Goal: Information Seeking & Learning: Learn about a topic

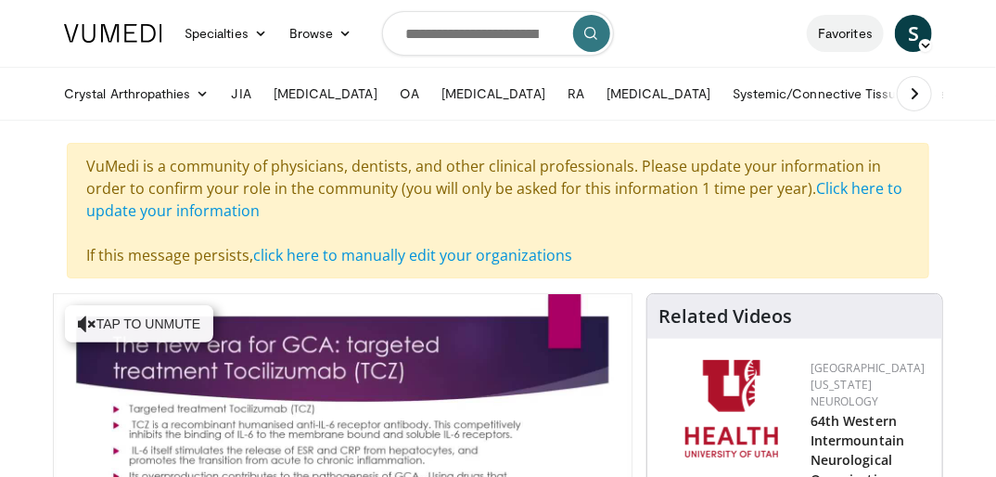
click at [833, 37] on link "Favorites" at bounding box center [845, 33] width 77 height 37
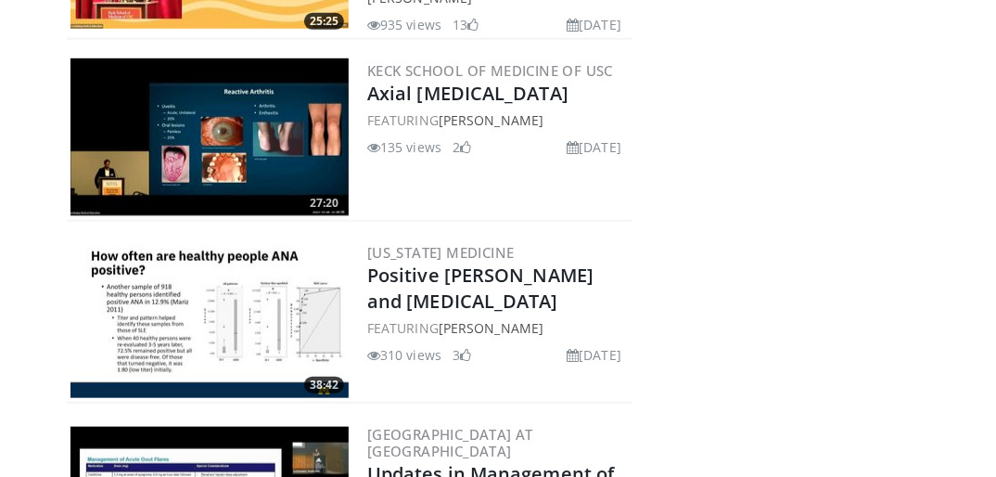
scroll to position [471, 0]
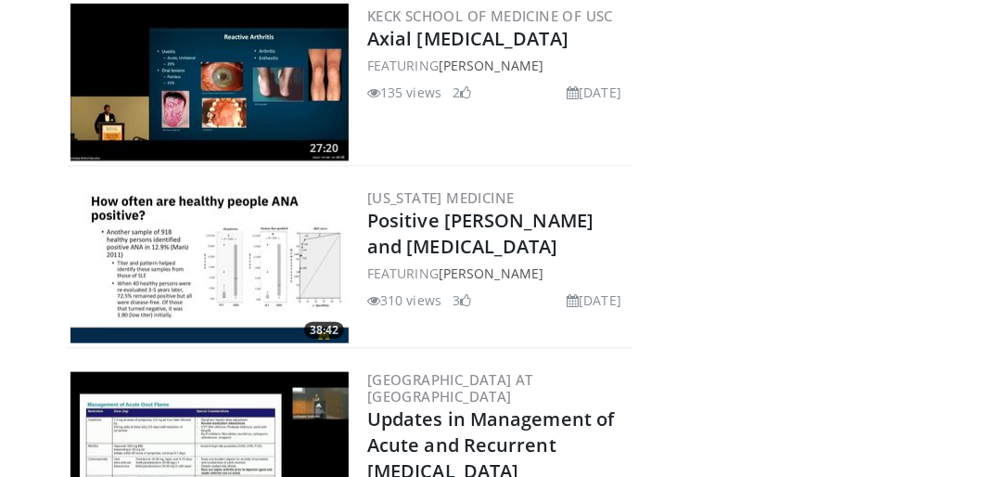
click at [197, 273] on img at bounding box center [209, 264] width 278 height 158
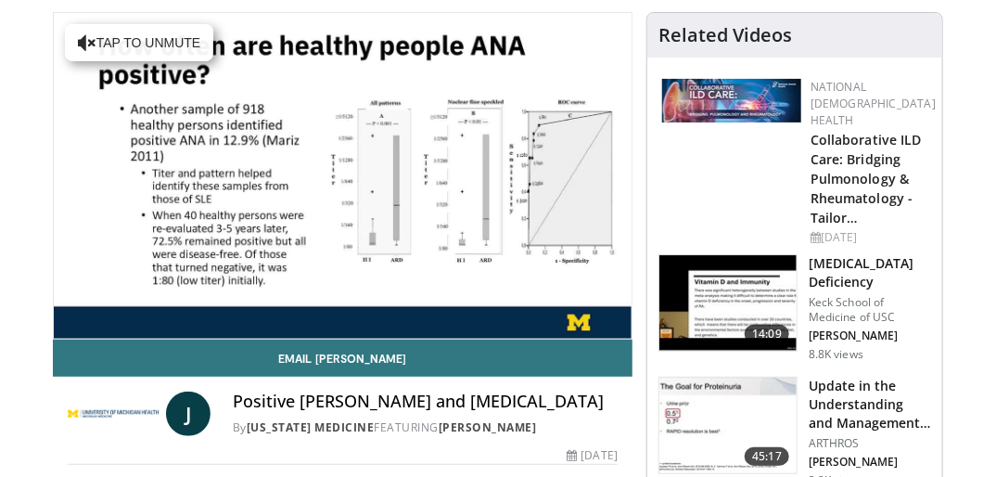
scroll to position [121, 0]
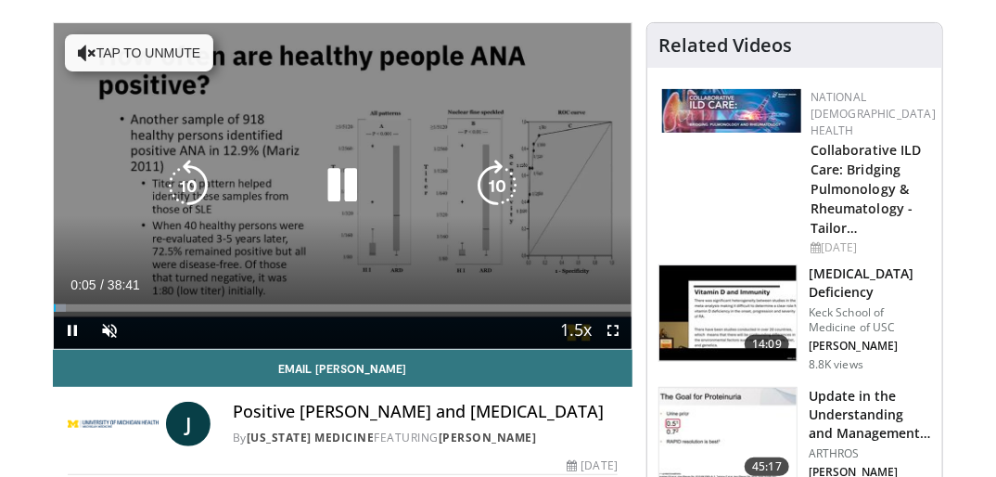
click at [179, 52] on button "Tap to unmute" at bounding box center [139, 52] width 148 height 37
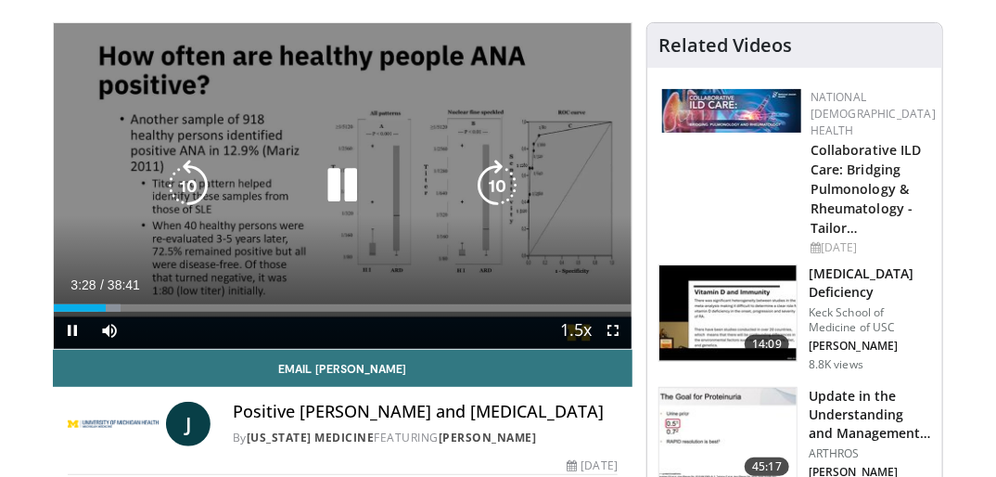
click at [335, 193] on icon "Video Player" at bounding box center [342, 185] width 52 height 52
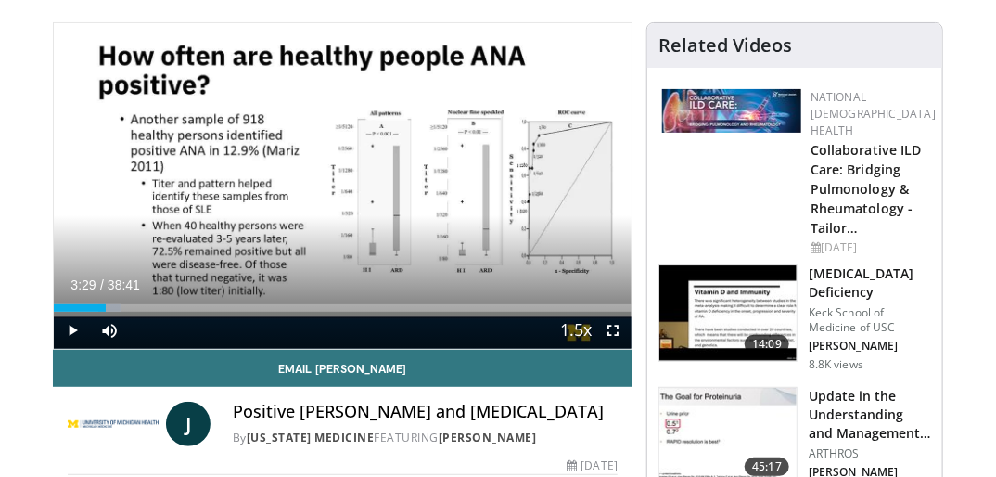
click at [335, 193] on div "10 seconds Tap to unmute" at bounding box center [343, 185] width 578 height 325
click at [71, 334] on span "Video Player" at bounding box center [72, 330] width 37 height 37
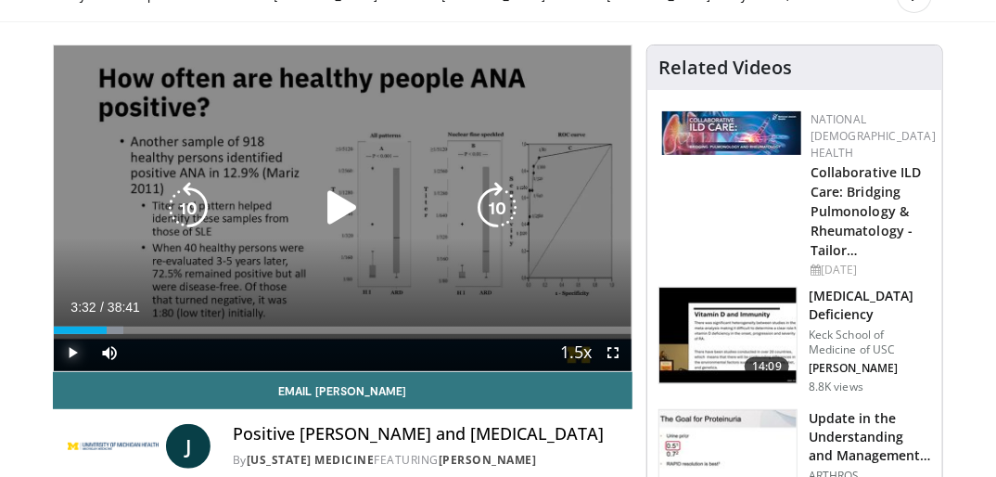
scroll to position [99, 0]
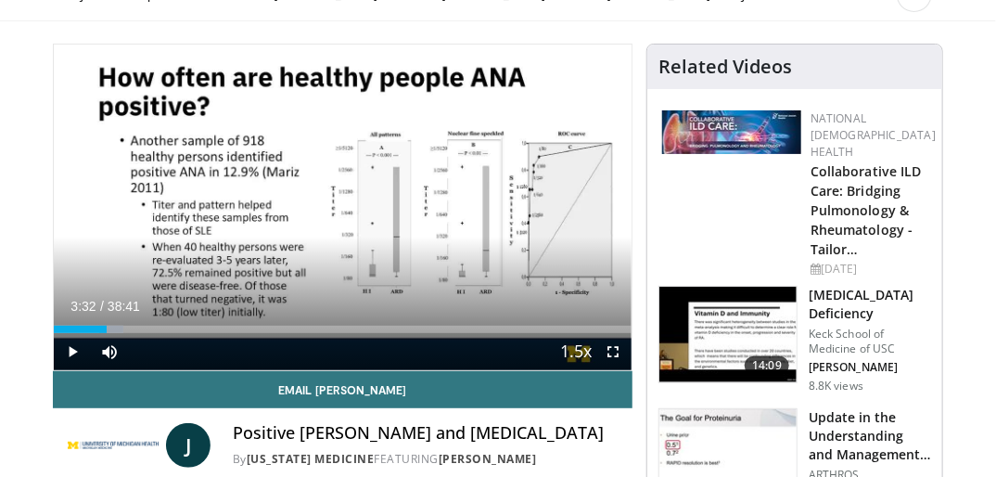
click at [555, 221] on div "10 seconds Tap to unmute" at bounding box center [343, 207] width 578 height 325
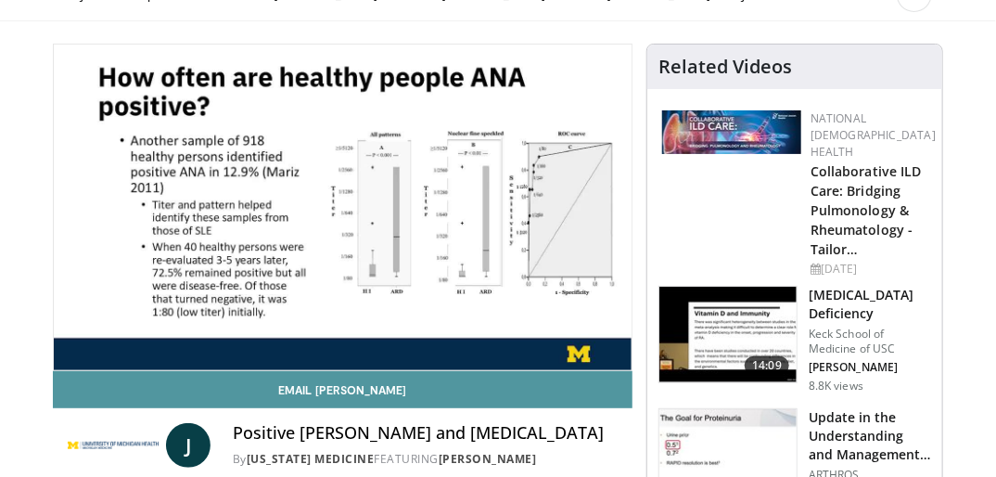
click at [70, 387] on link "Email Jacqueline" at bounding box center [343, 389] width 580 height 37
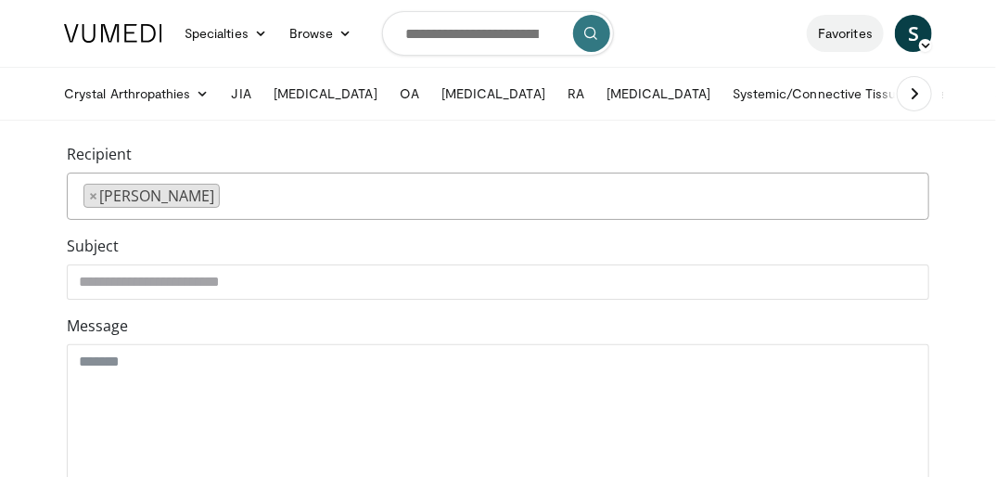
click at [848, 32] on link "Favorites" at bounding box center [845, 33] width 77 height 37
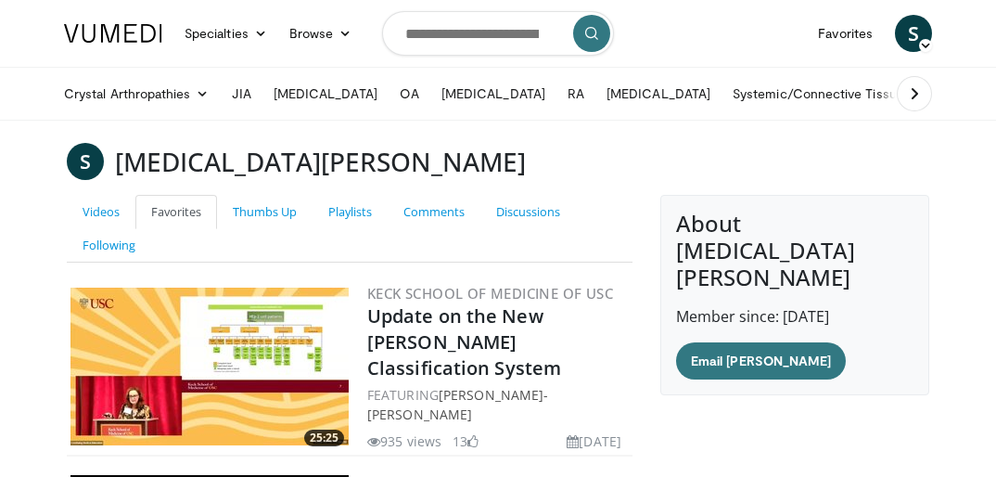
scroll to position [276, 0]
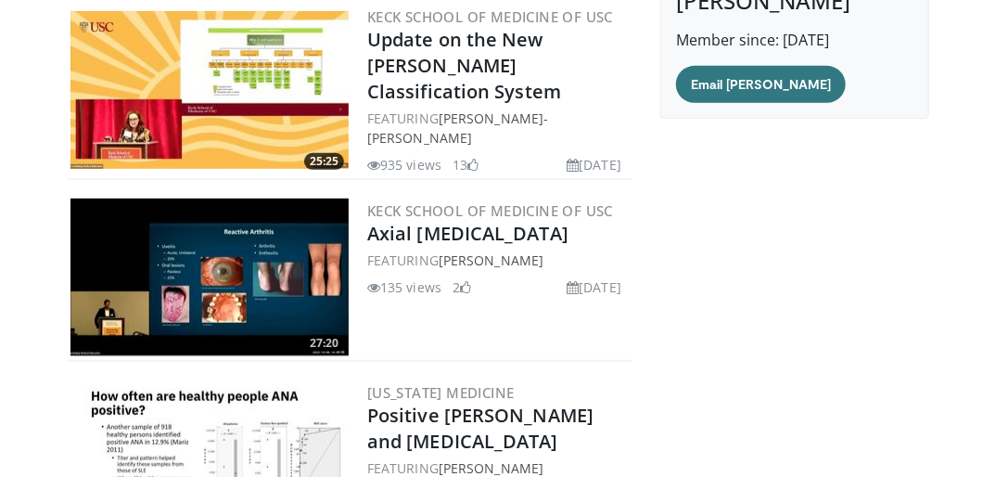
click at [256, 424] on img at bounding box center [209, 459] width 278 height 158
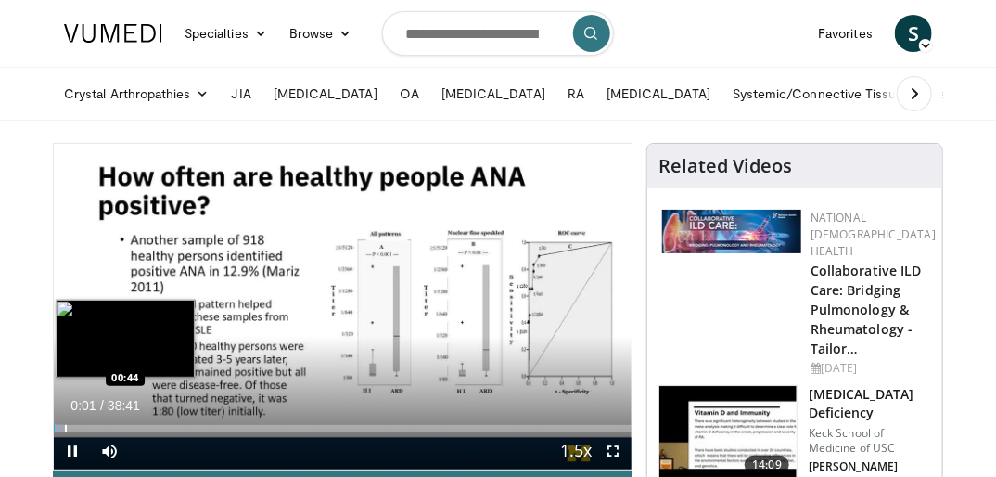
click at [65, 430] on div "Progress Bar" at bounding box center [66, 428] width 2 height 7
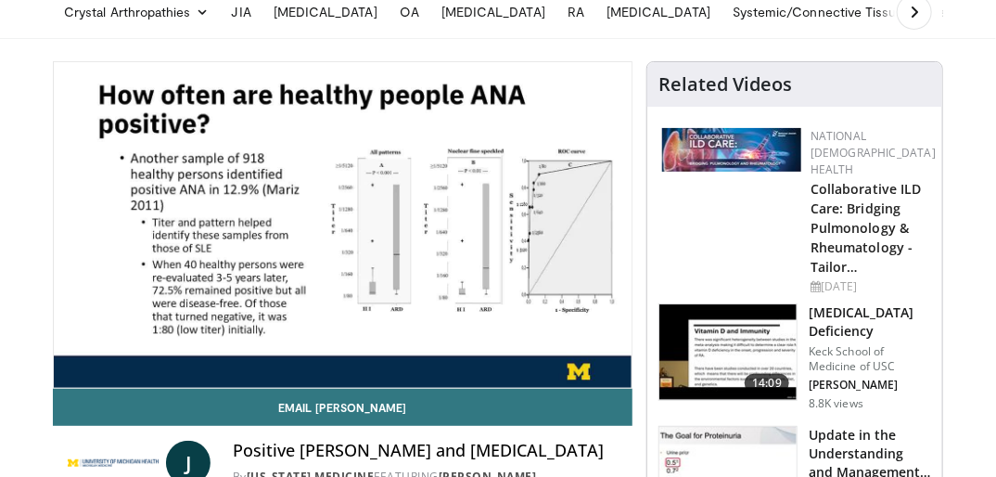
scroll to position [104, 0]
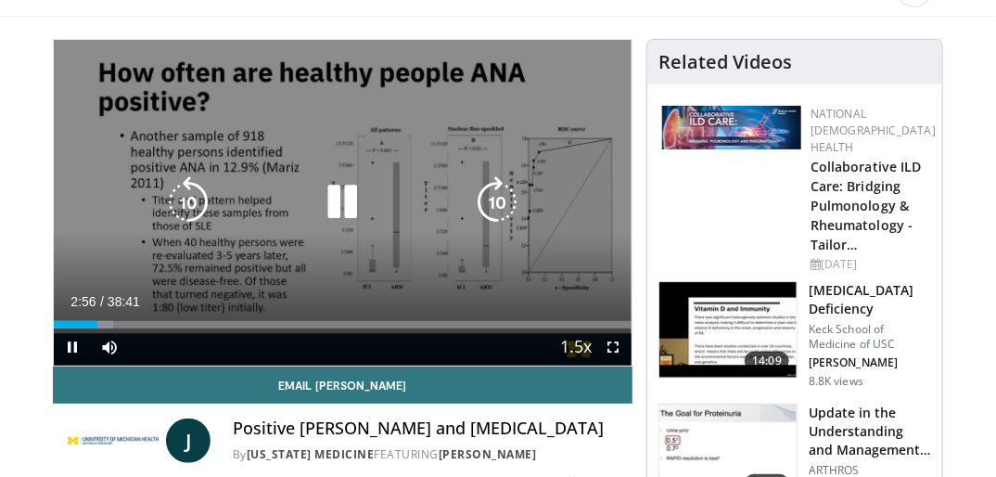
click at [349, 200] on icon "Video Player" at bounding box center [342, 202] width 52 height 52
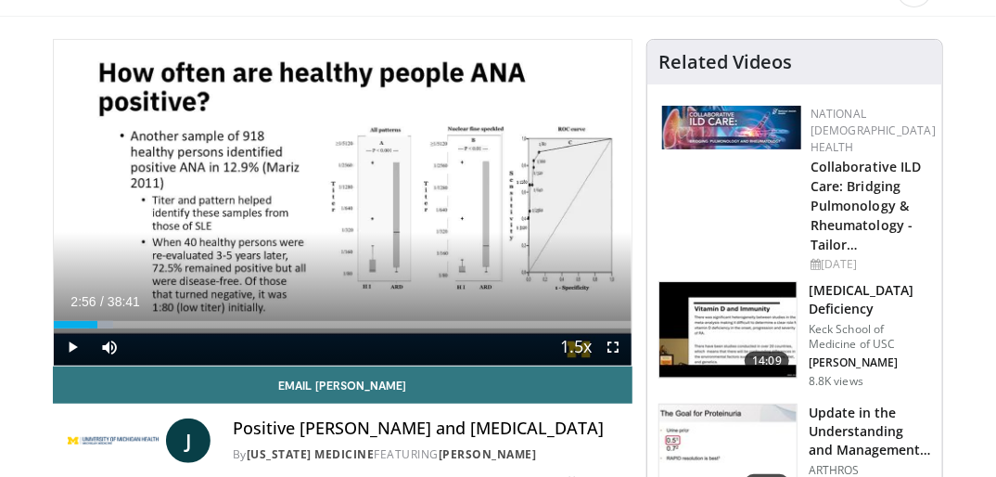
scroll to position [93, 0]
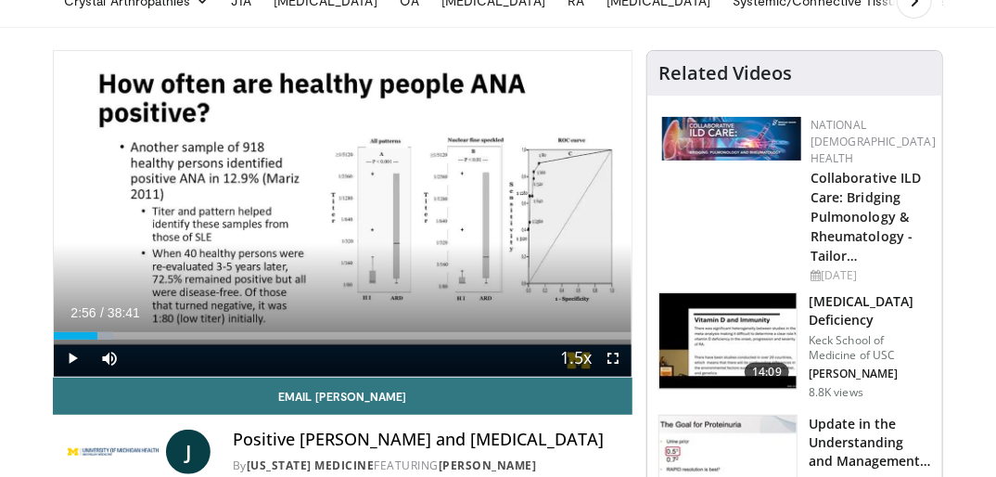
click at [349, 200] on div "10 seconds Tap to unmute" at bounding box center [343, 213] width 578 height 325
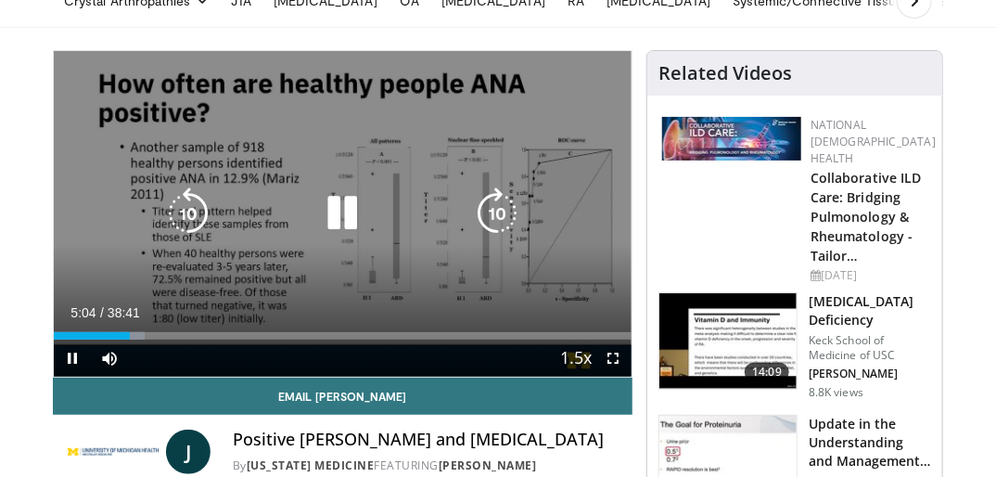
click at [192, 222] on icon "Video Player" at bounding box center [188, 213] width 52 height 52
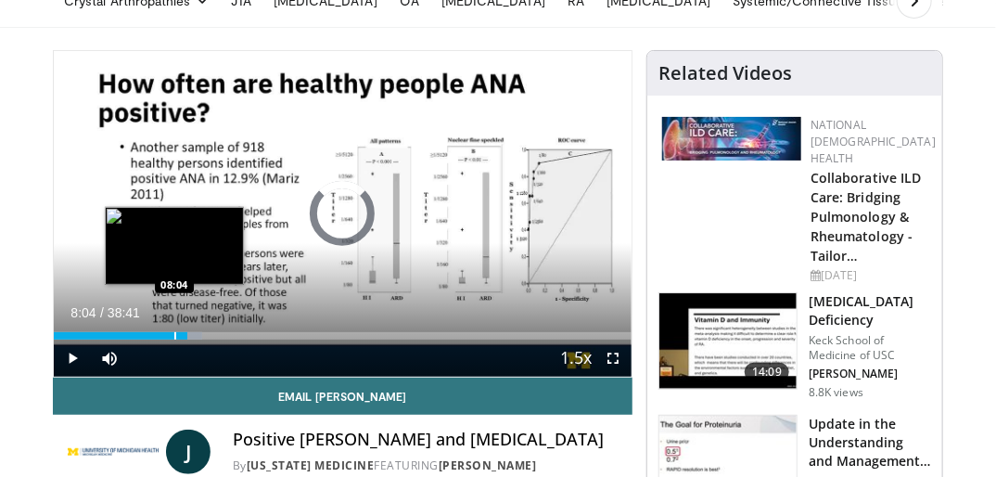
click at [174, 335] on div "Progress Bar" at bounding box center [175, 335] width 2 height 7
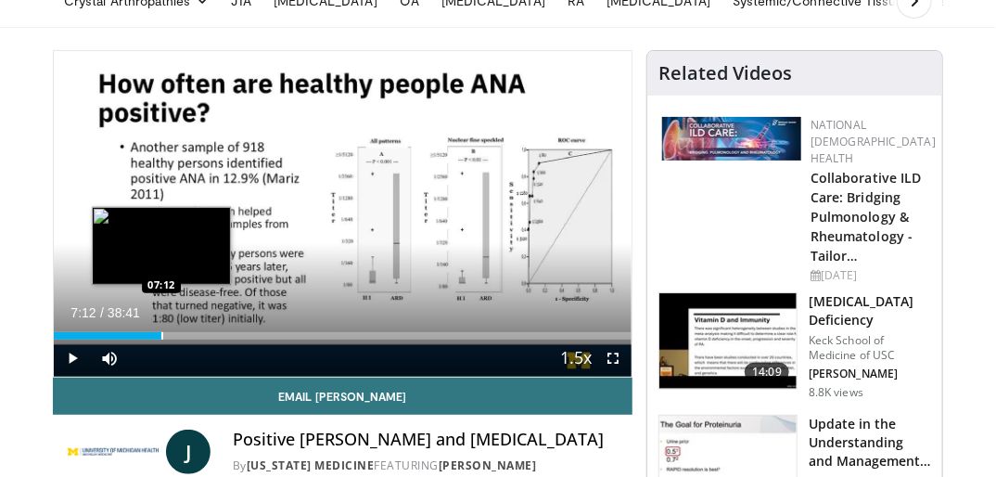
click at [161, 334] on div "Progress Bar" at bounding box center [162, 335] width 2 height 7
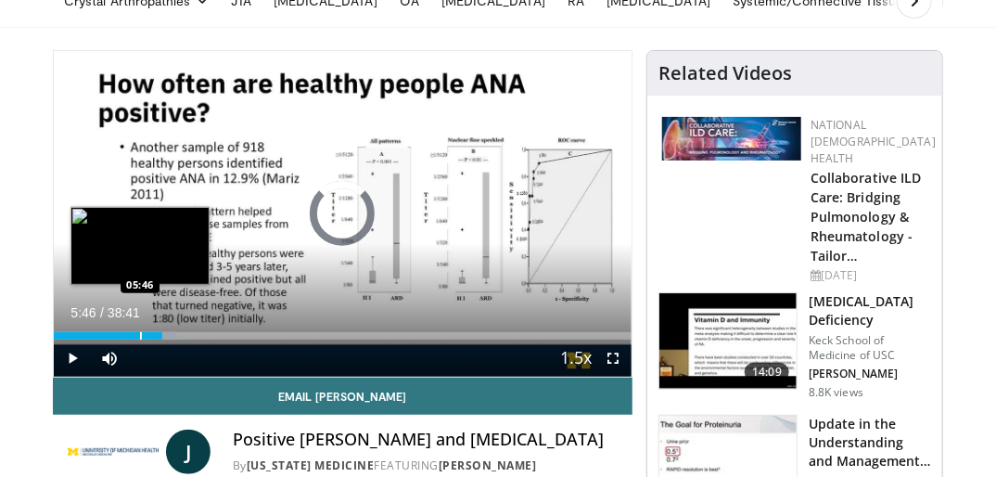
click at [140, 336] on div "Progress Bar" at bounding box center [141, 335] width 2 height 7
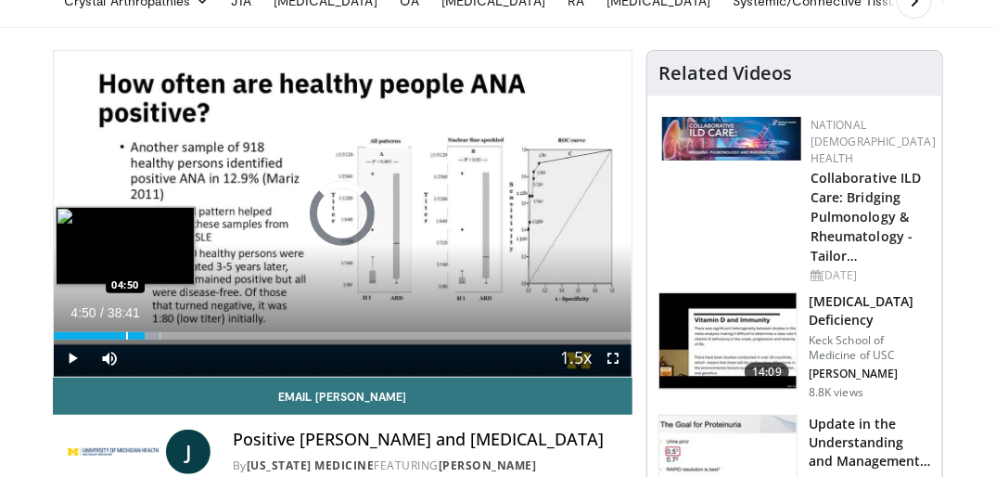
click at [126, 338] on div "Progress Bar" at bounding box center [127, 335] width 2 height 7
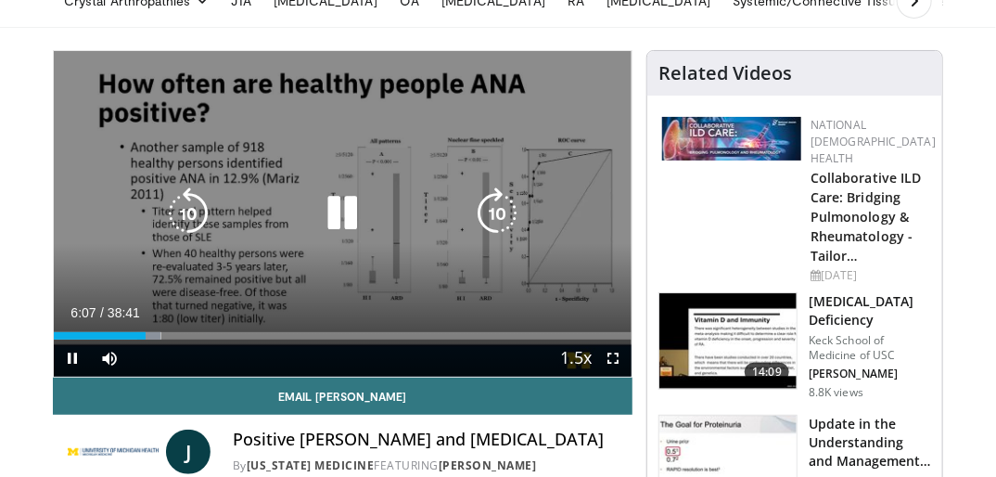
click at [198, 213] on icon "Video Player" at bounding box center [188, 213] width 52 height 52
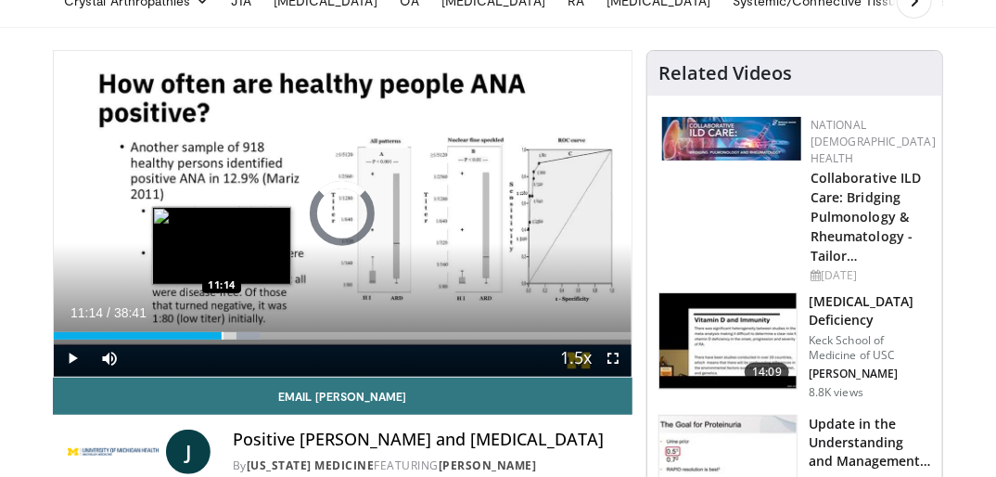
click at [222, 336] on div "Progress Bar" at bounding box center [223, 335] width 2 height 7
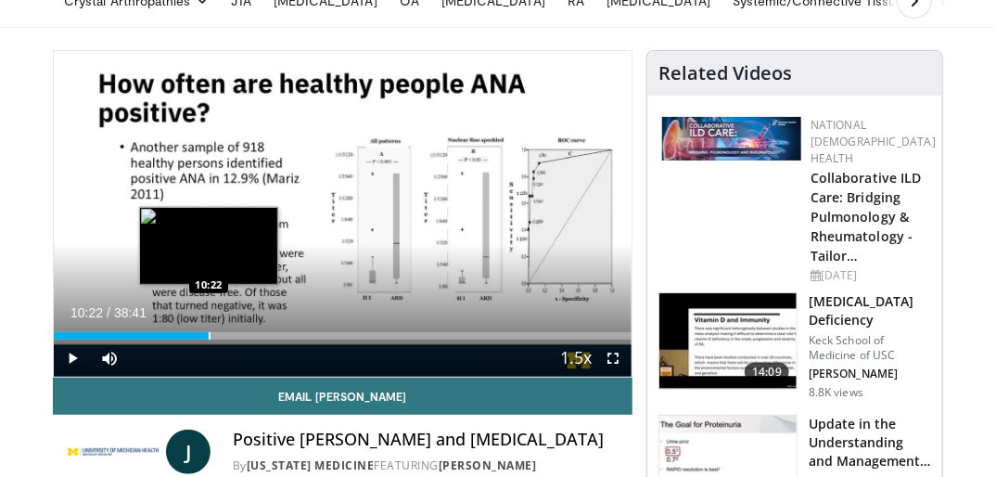
click at [209, 338] on div "Progress Bar" at bounding box center [210, 335] width 2 height 7
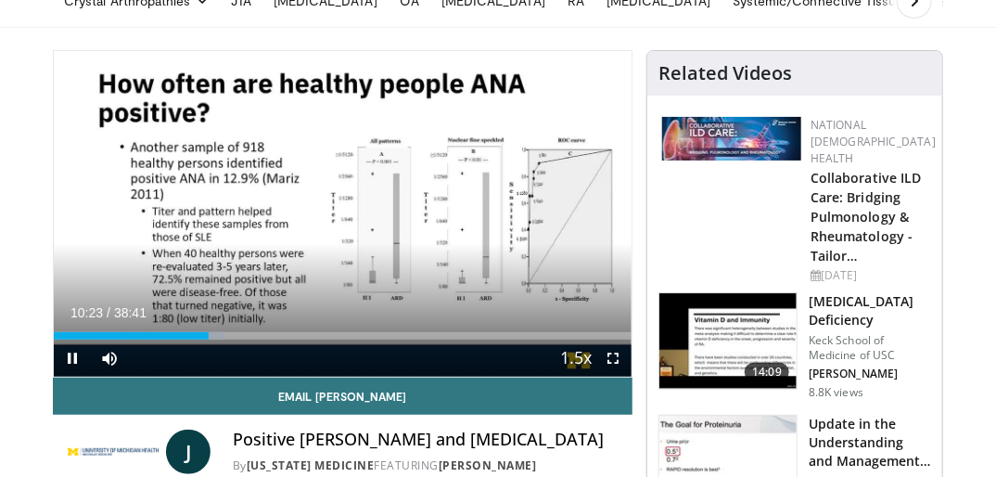
click at [195, 339] on div "Current Time 10:23 / Duration 38:41 Pause Skip Backward Skip Forward Mute 96% L…" at bounding box center [343, 357] width 578 height 37
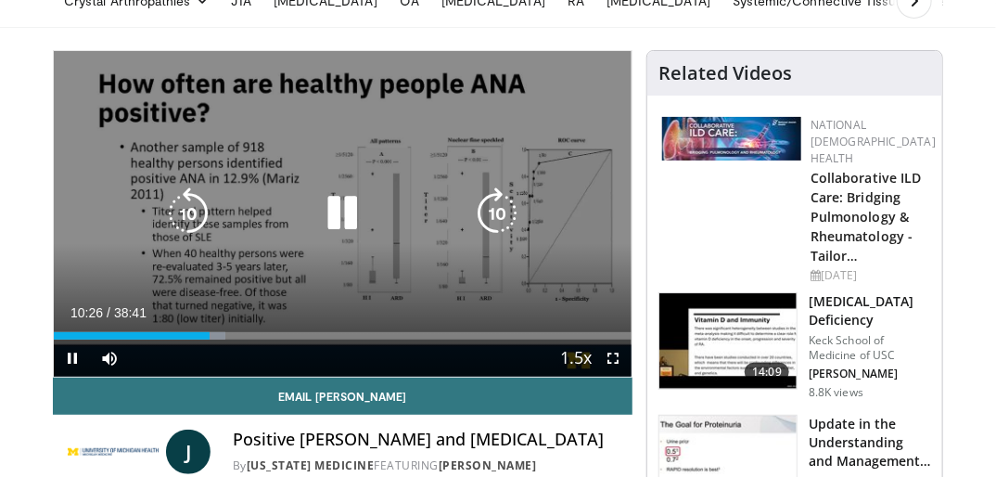
click at [178, 195] on icon "Video Player" at bounding box center [188, 213] width 52 height 52
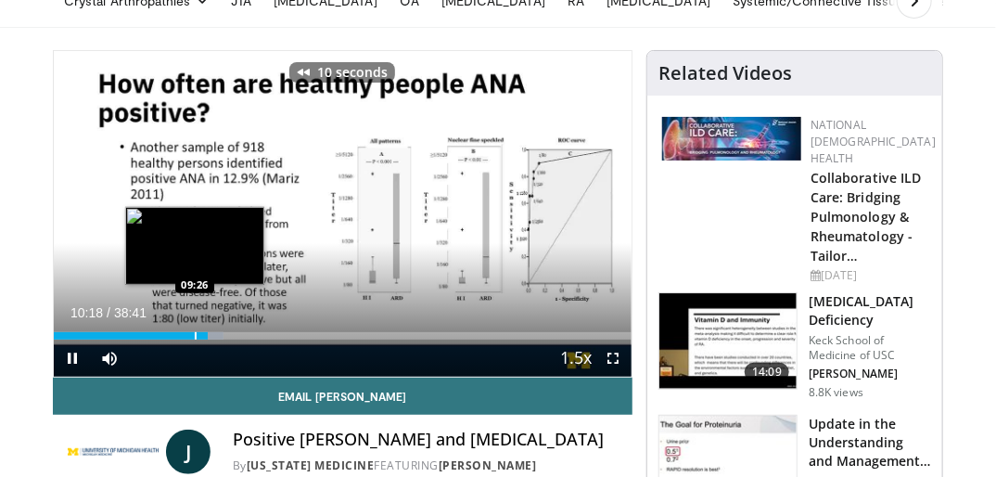
click at [195, 336] on div "Progress Bar" at bounding box center [196, 335] width 2 height 7
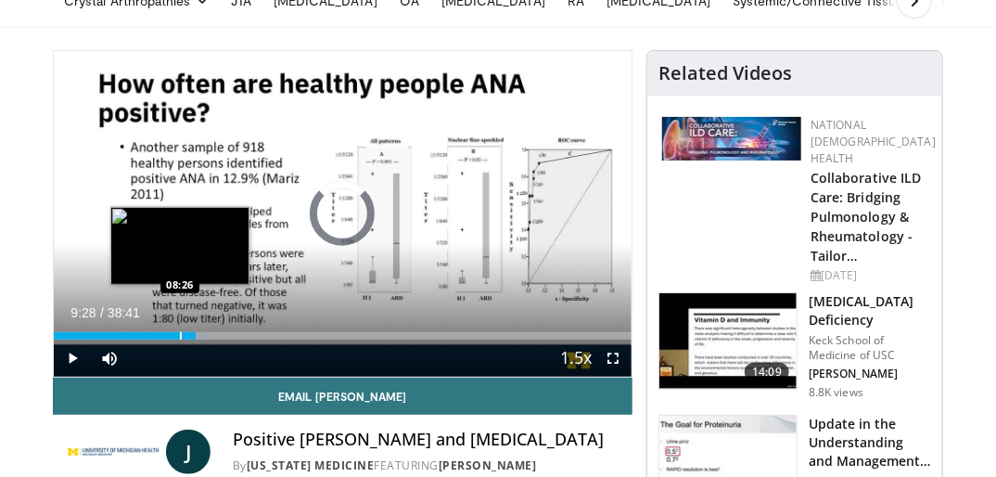
click at [180, 338] on div "Progress Bar" at bounding box center [181, 335] width 2 height 7
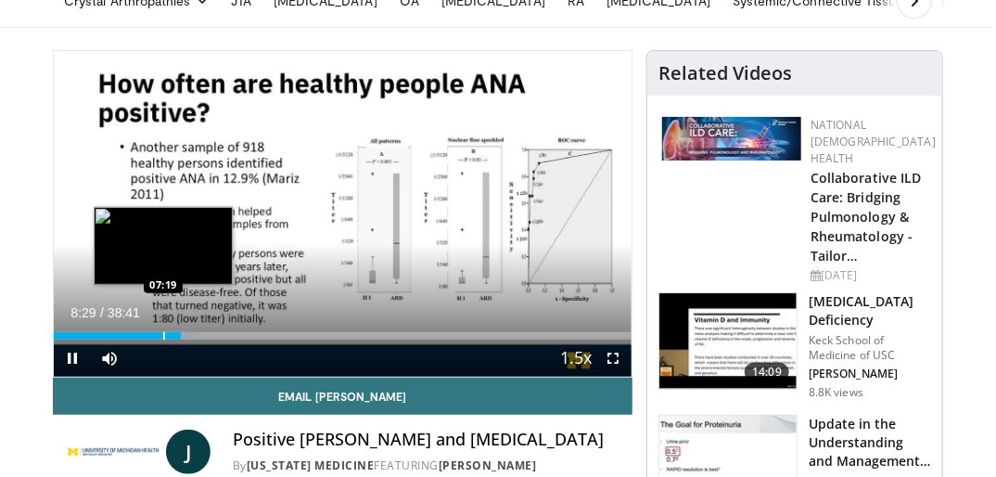
click at [165, 338] on div "Progress Bar" at bounding box center [164, 335] width 2 height 7
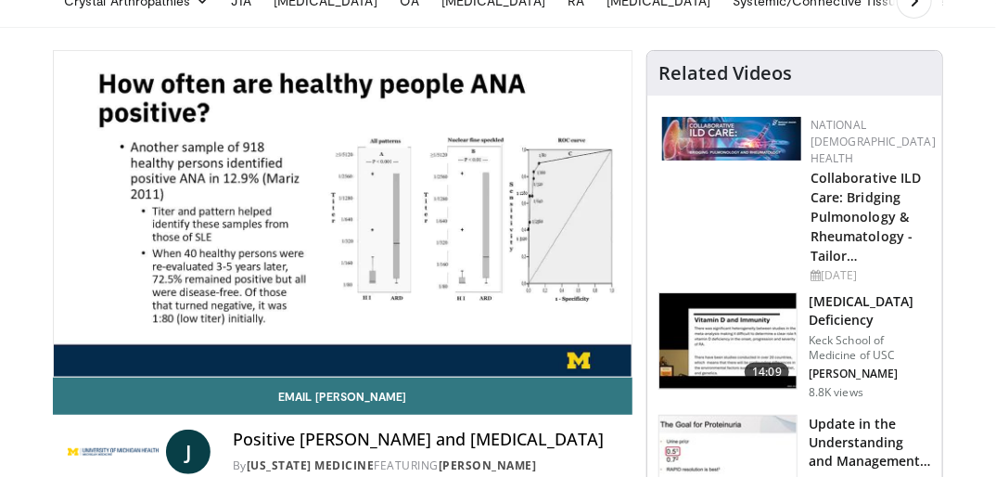
click at [152, 338] on video-js "**********" at bounding box center [343, 213] width 578 height 325
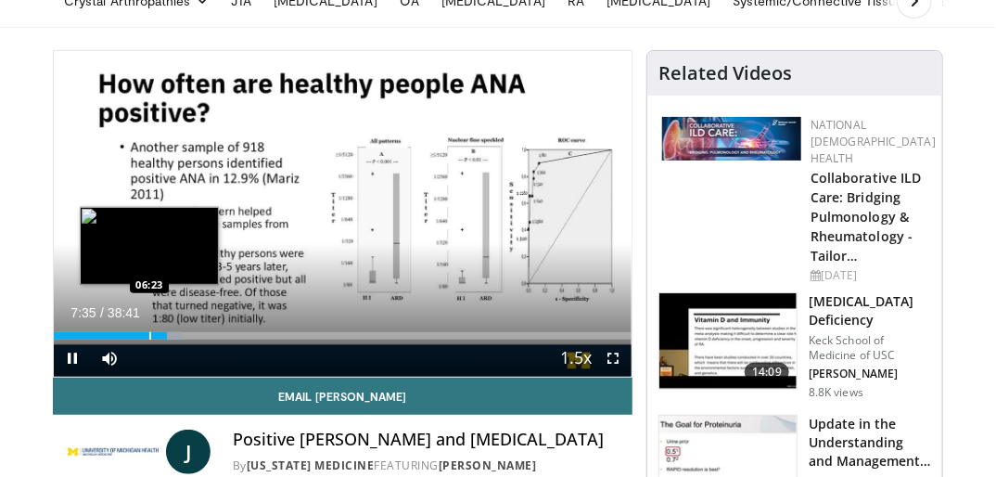
click at [149, 335] on div "Progress Bar" at bounding box center [150, 335] width 2 height 7
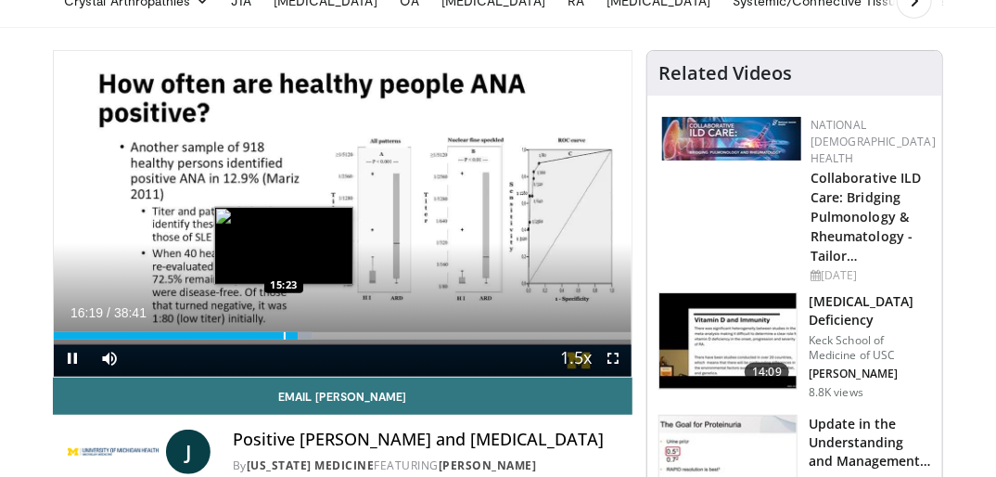
click at [284, 336] on div "Progress Bar" at bounding box center [285, 335] width 2 height 7
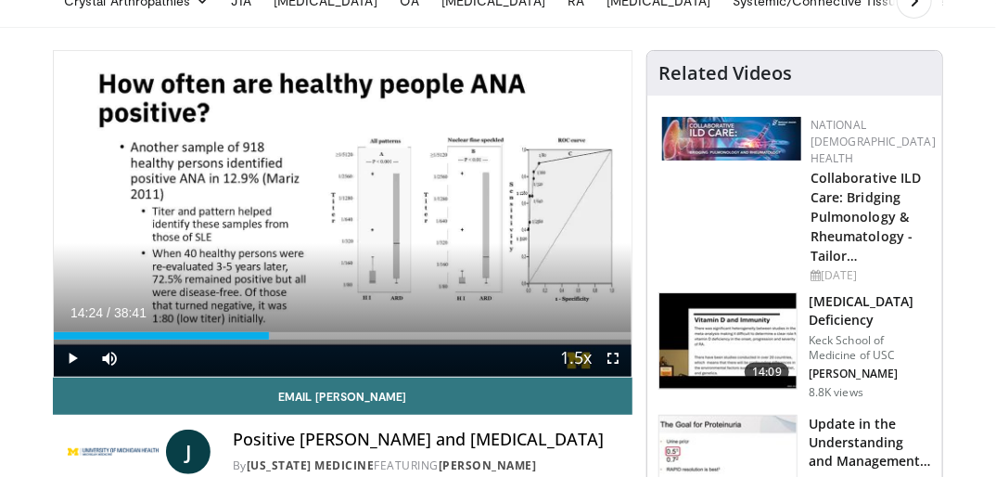
click at [269, 337] on div "Progress Bar" at bounding box center [270, 335] width 2 height 7
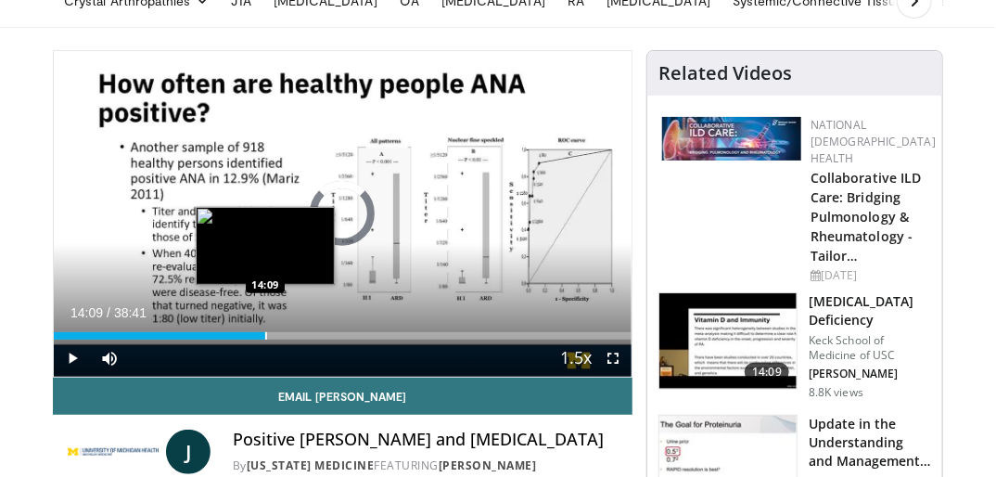
click at [265, 337] on div "Progress Bar" at bounding box center [266, 335] width 2 height 7
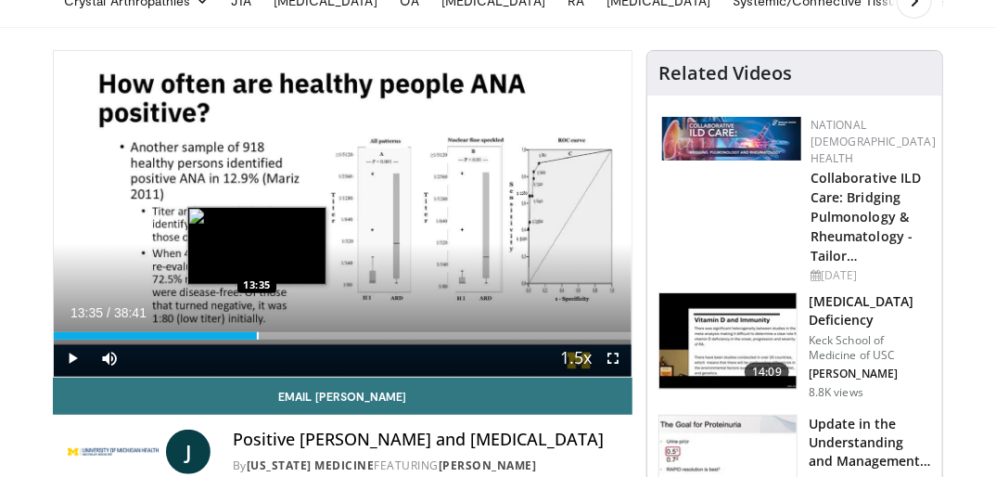
click at [257, 338] on div "Progress Bar" at bounding box center [258, 335] width 2 height 7
click at [250, 334] on div "Progress Bar" at bounding box center [251, 335] width 2 height 7
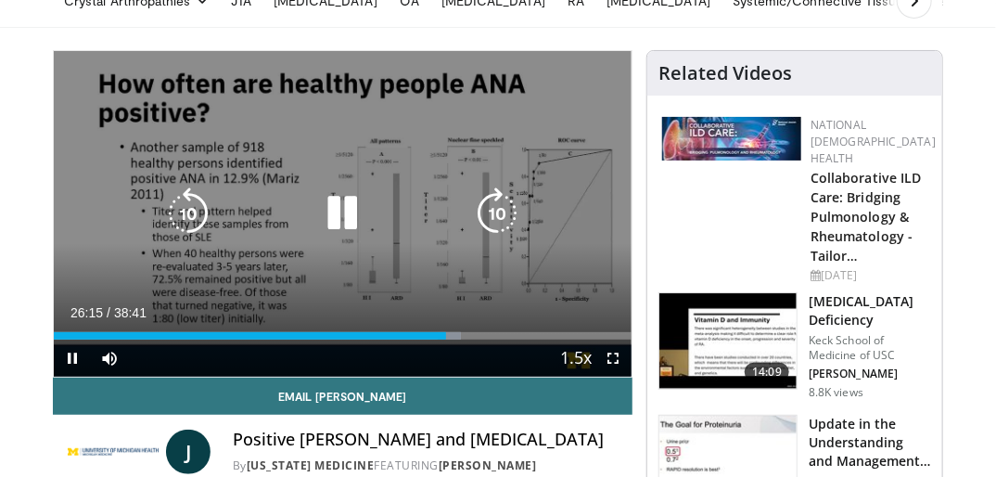
click at [348, 234] on icon "Video Player" at bounding box center [342, 213] width 52 height 52
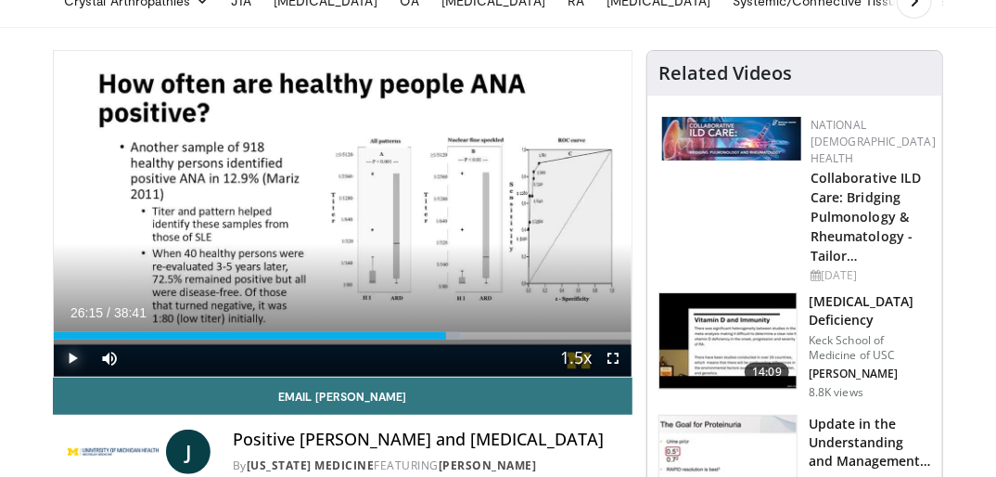
click at [74, 358] on span "Video Player" at bounding box center [72, 357] width 37 height 37
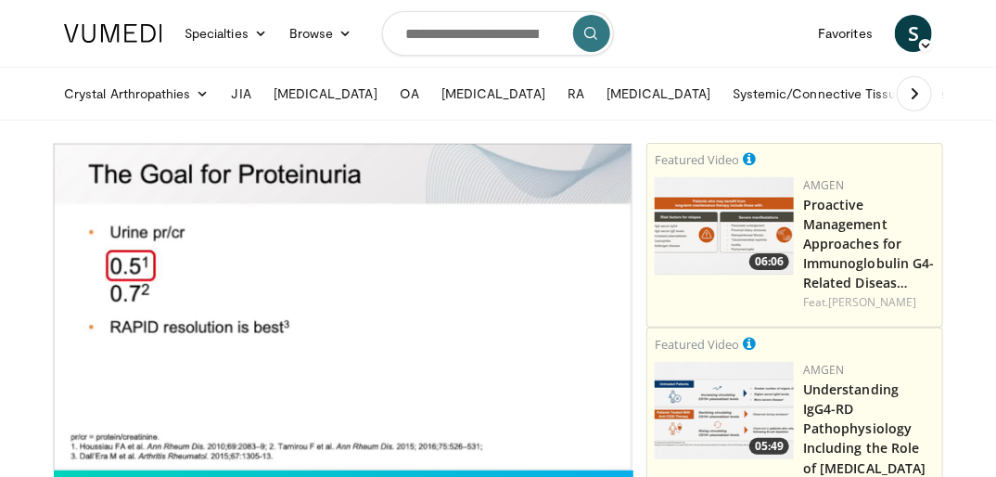
click at [671, 117] on ul "Crystal Arthropathies Gout Pseudogout JIA Lupus OA Osteoporosis RA Septic Arthr…" at bounding box center [708, 94] width 1310 height 52
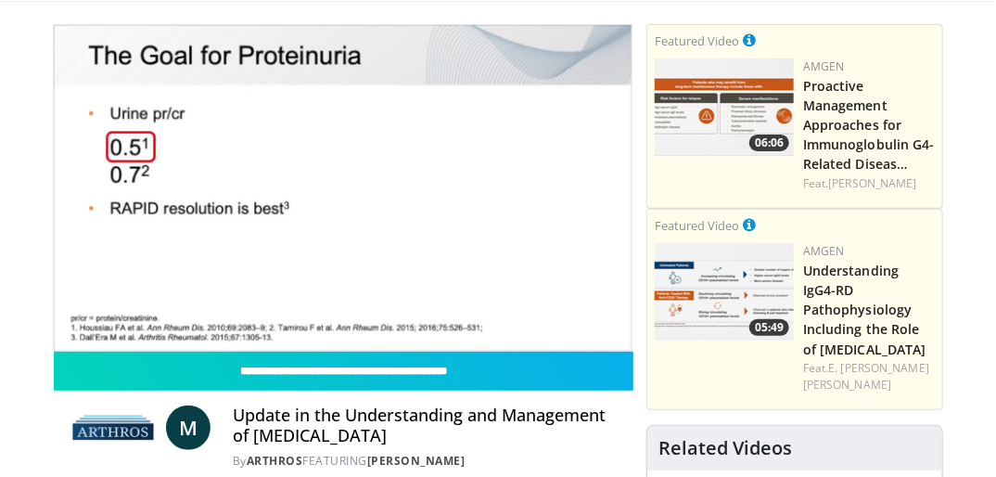
scroll to position [88, 0]
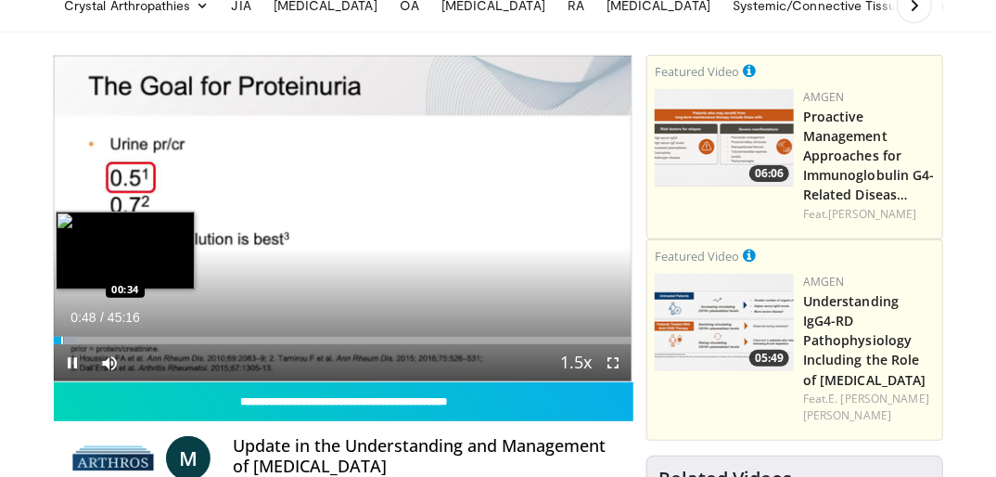
click at [61, 338] on div "Progress Bar" at bounding box center [62, 340] width 2 height 7
click at [58, 338] on div "Progress Bar" at bounding box center [59, 340] width 2 height 7
click at [55, 338] on div "Progress Bar" at bounding box center [56, 340] width 2 height 7
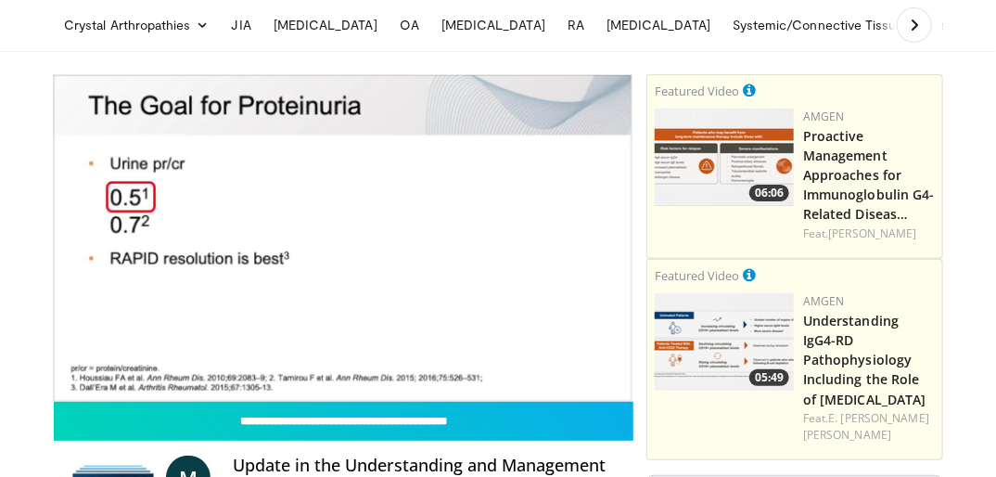
scroll to position [44, 0]
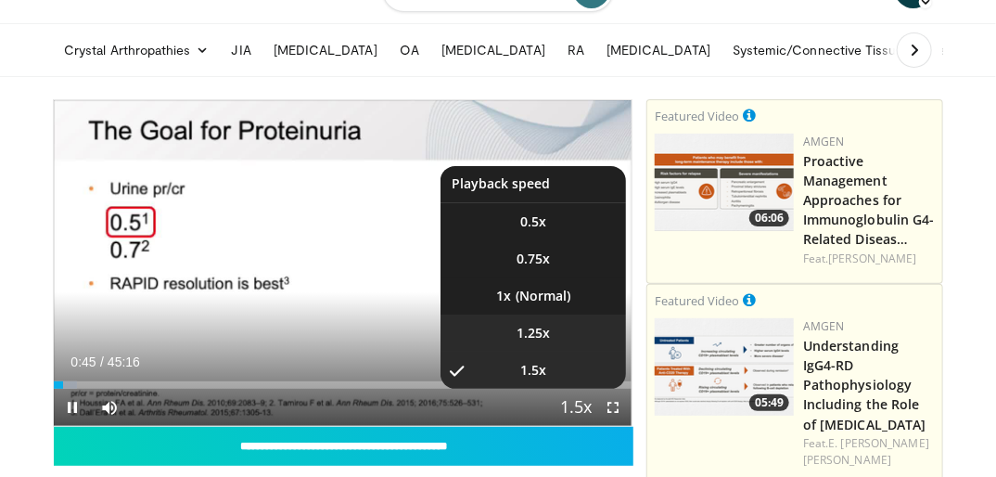
click at [525, 324] on span "1.25x" at bounding box center [533, 333] width 33 height 19
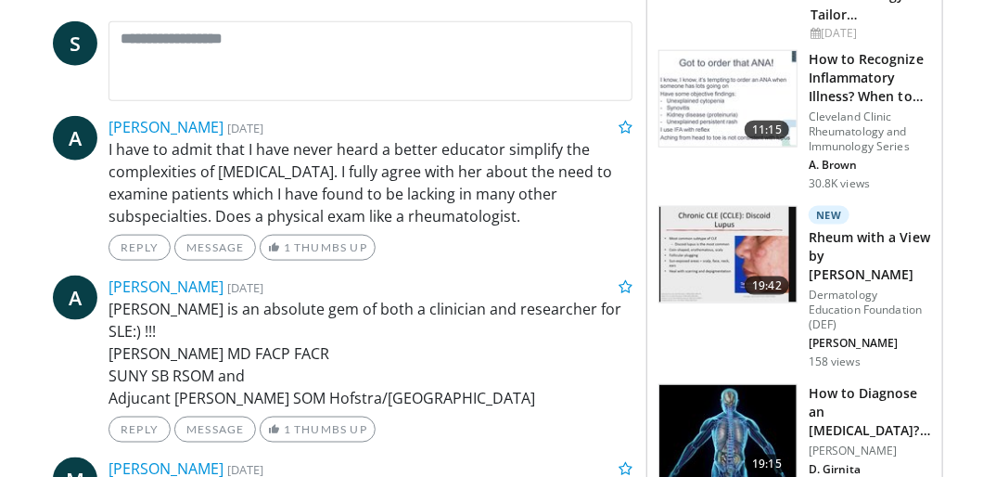
scroll to position [0, 0]
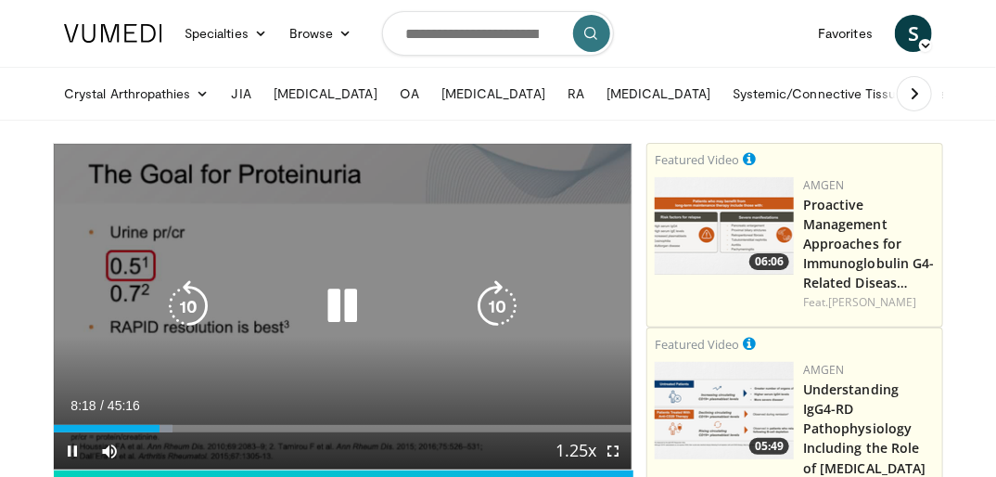
click at [338, 304] on icon "Video Player" at bounding box center [342, 306] width 52 height 52
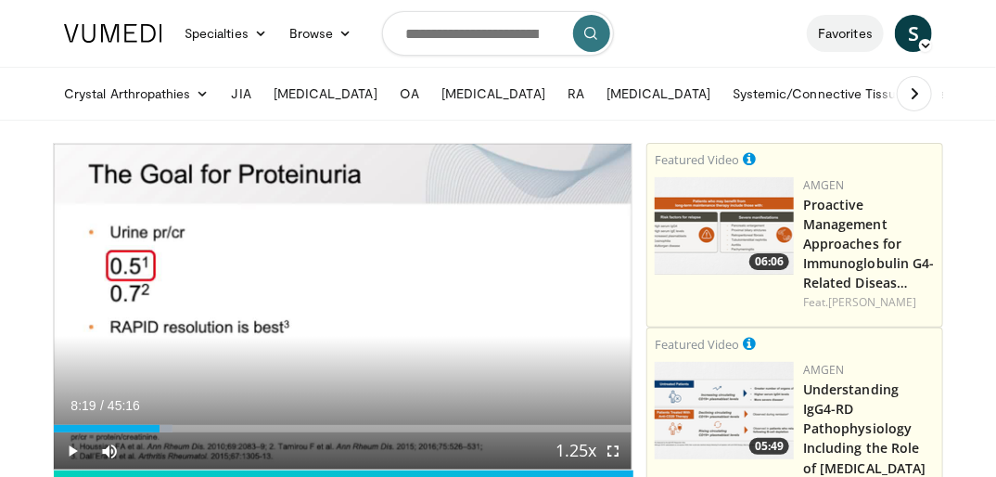
click at [842, 37] on link "Favorites" at bounding box center [845, 33] width 77 height 37
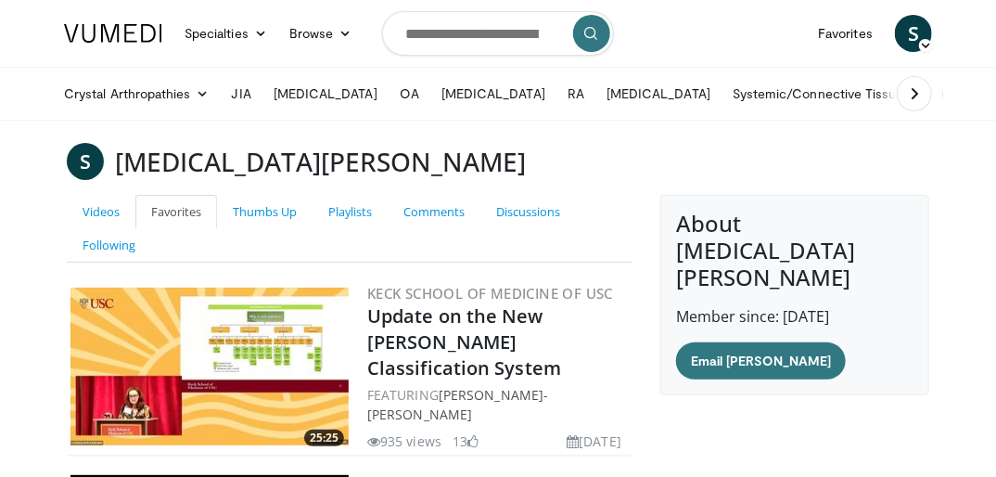
click at [207, 326] on img at bounding box center [209, 366] width 278 height 158
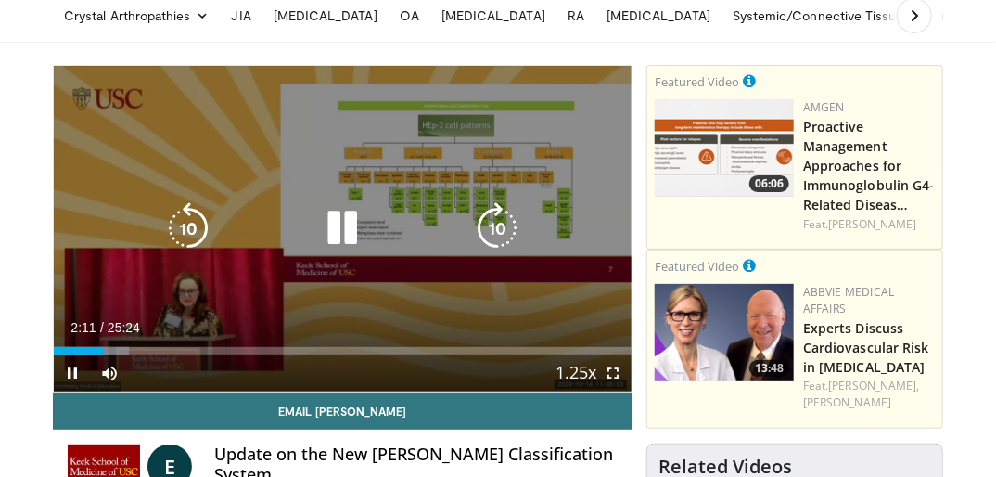
scroll to position [132, 0]
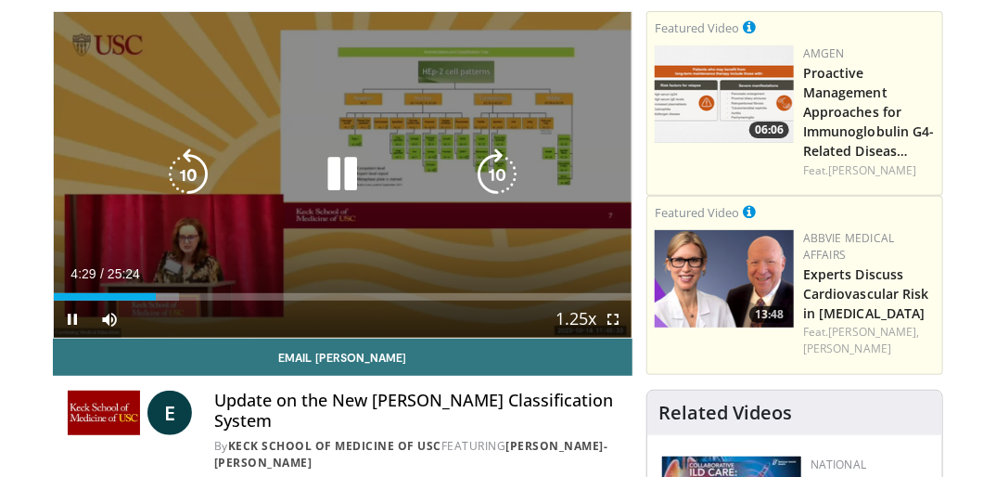
click at [347, 177] on icon "Video Player" at bounding box center [342, 174] width 52 height 52
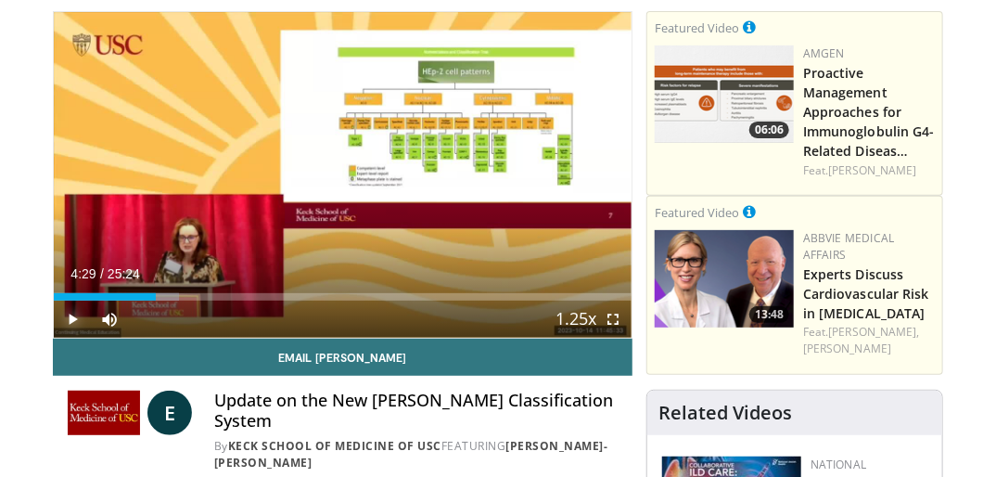
click at [78, 313] on span "Video Player" at bounding box center [72, 318] width 37 height 37
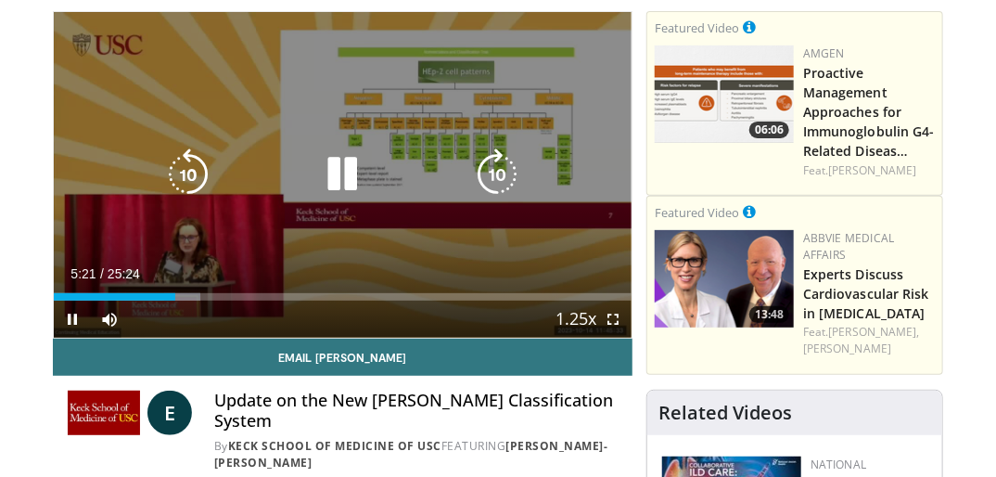
click at [489, 178] on icon "Video Player" at bounding box center [497, 174] width 52 height 52
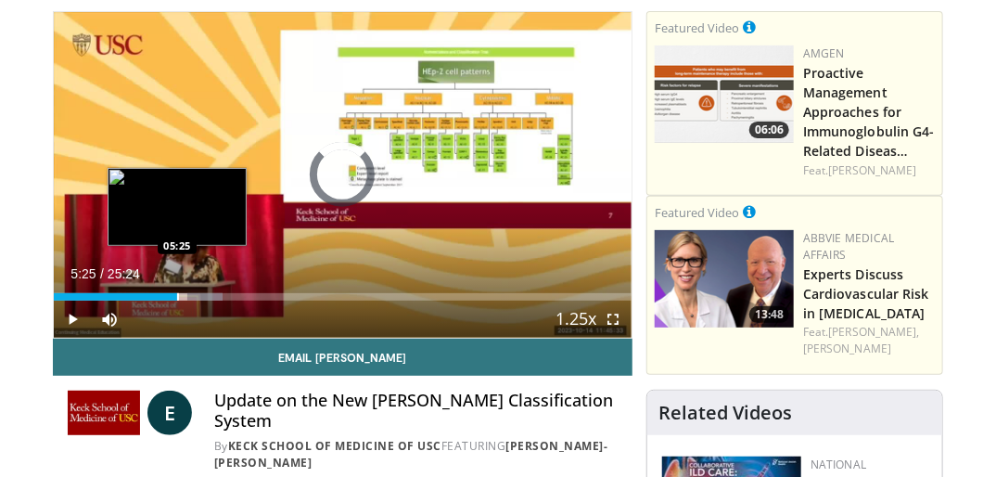
click at [177, 297] on div "Progress Bar" at bounding box center [178, 296] width 2 height 7
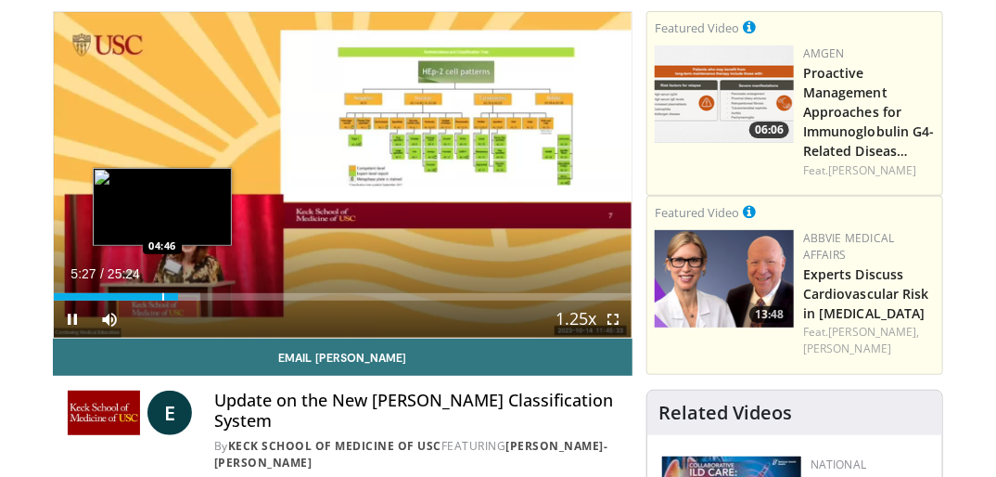
click at [162, 293] on div "Progress Bar" at bounding box center [163, 296] width 2 height 7
click at [151, 296] on div "04:52" at bounding box center [109, 296] width 110 height 7
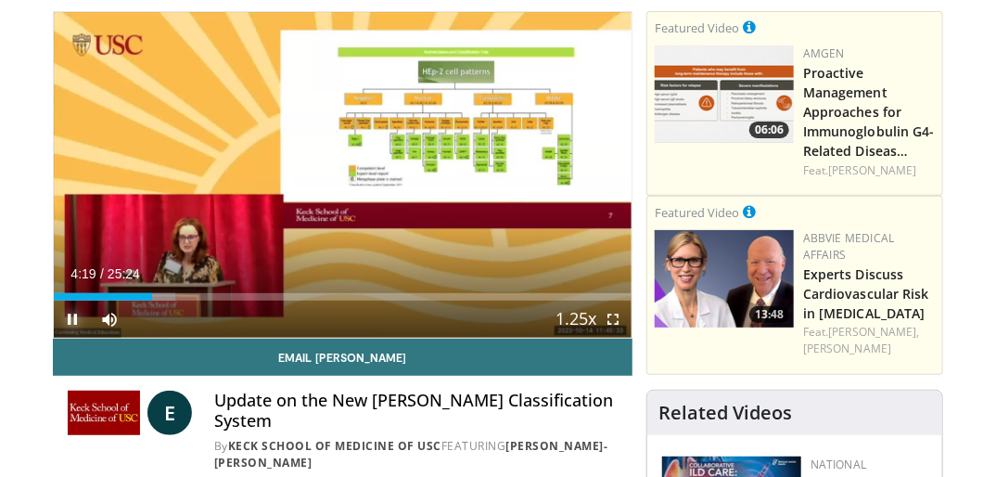
click at [70, 317] on span "Video Player" at bounding box center [72, 318] width 37 height 37
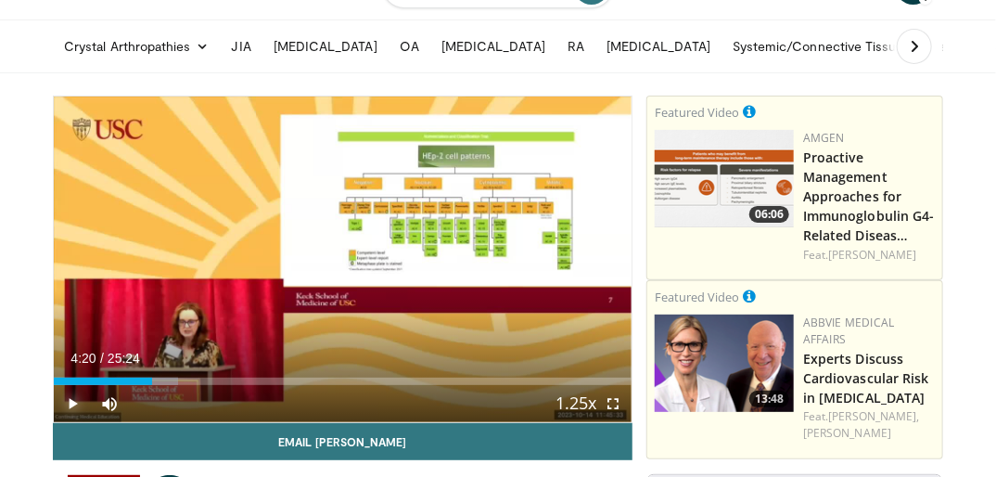
scroll to position [44, 0]
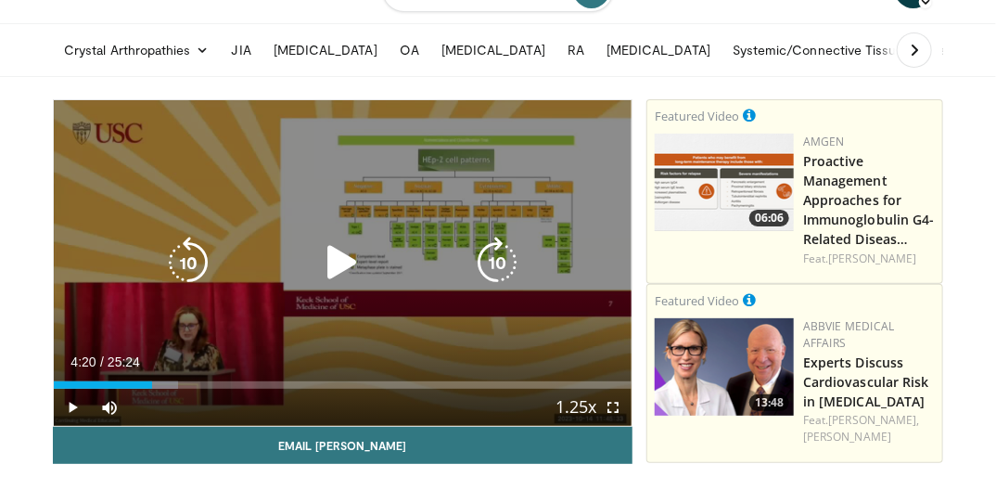
click at [337, 266] on icon "Video Player" at bounding box center [342, 262] width 52 height 52
click at [489, 269] on icon "Video Player" at bounding box center [497, 262] width 52 height 52
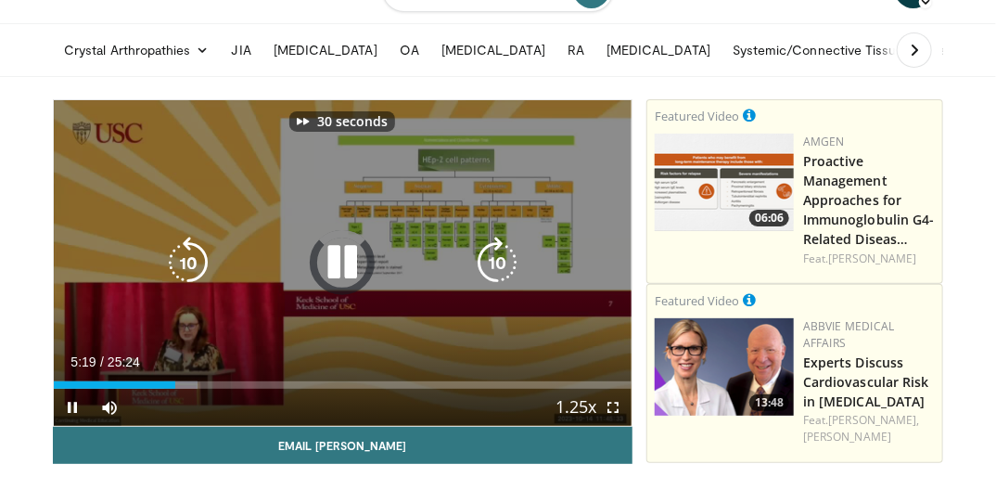
click at [489, 269] on icon "Video Player" at bounding box center [497, 262] width 52 height 52
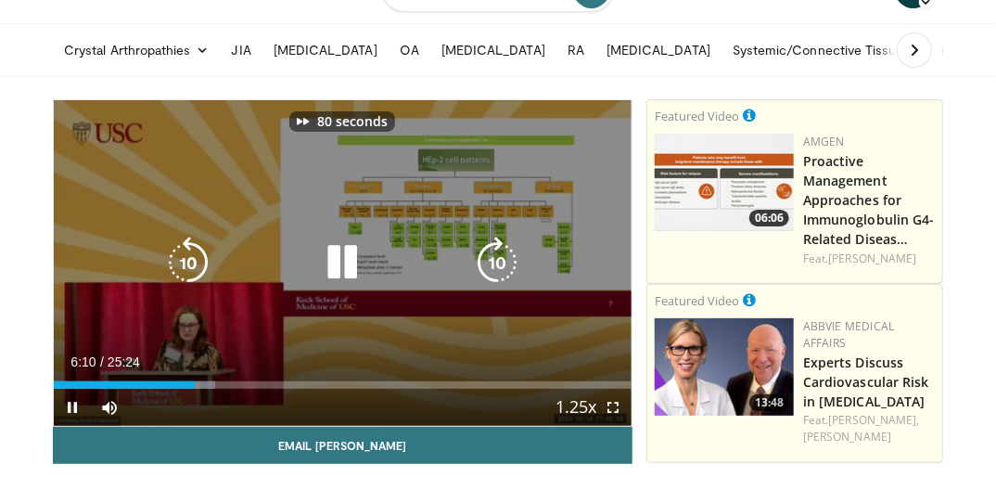
click at [489, 269] on icon "Video Player" at bounding box center [497, 262] width 52 height 52
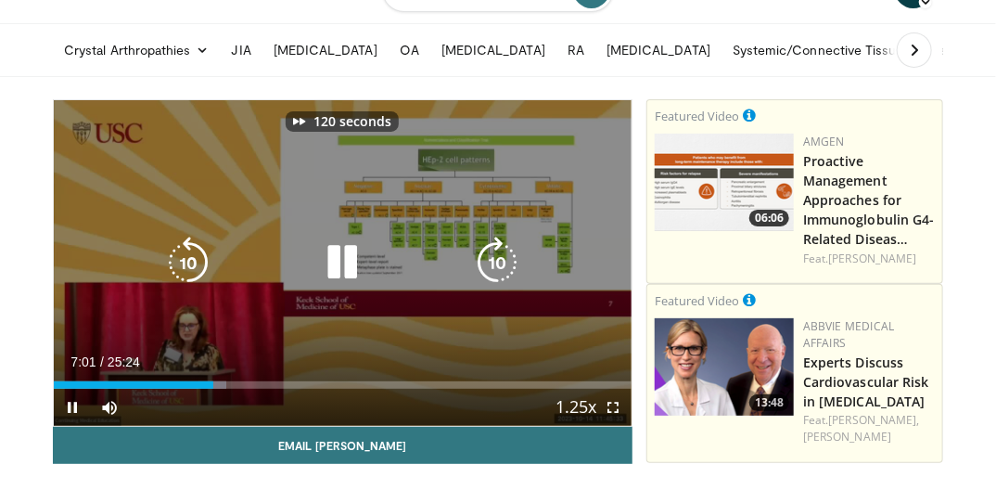
click at [489, 269] on icon "Video Player" at bounding box center [497, 262] width 52 height 52
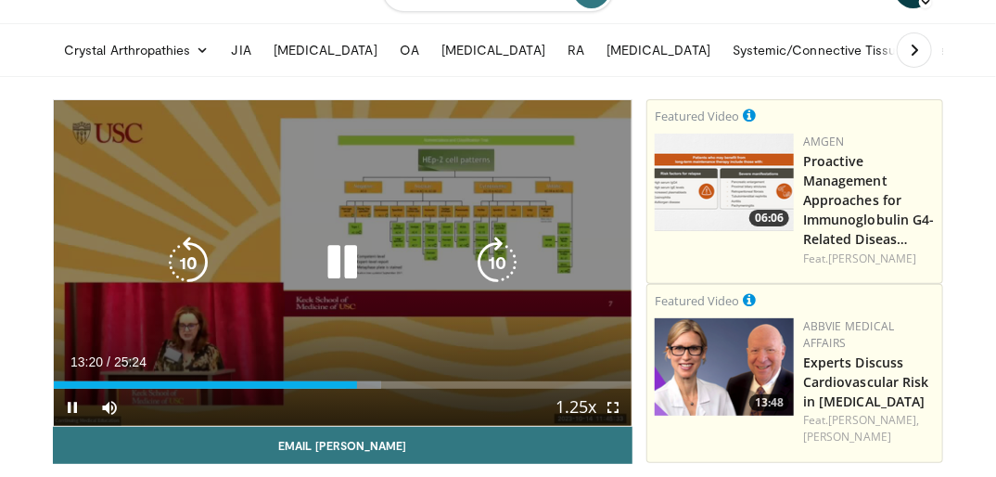
click at [350, 257] on icon "Video Player" at bounding box center [342, 262] width 52 height 52
